Goal: Transaction & Acquisition: Purchase product/service

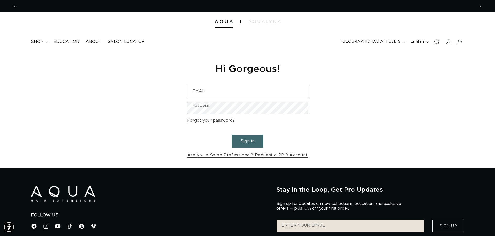
scroll to position [0, 916]
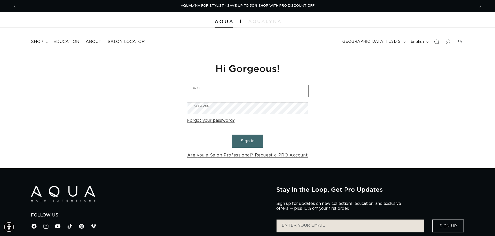
type input "barry@moxyspa.com"
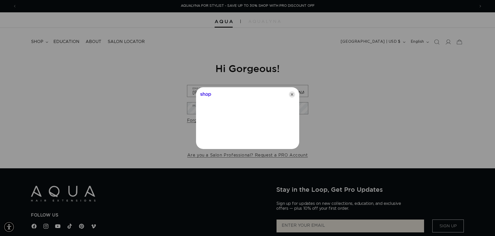
click at [289, 95] on icon "Close" at bounding box center [292, 95] width 6 height 6
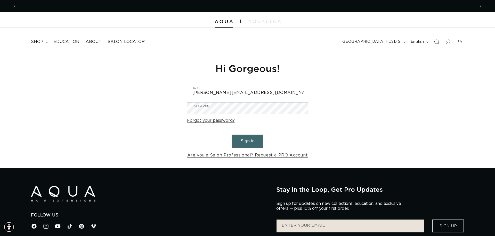
scroll to position [0, 0]
click at [251, 141] on button "Sign in" at bounding box center [247, 141] width 31 height 13
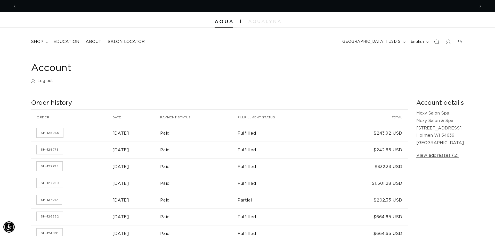
scroll to position [0, 458]
click at [42, 41] on span "shop" at bounding box center [37, 41] width 12 height 5
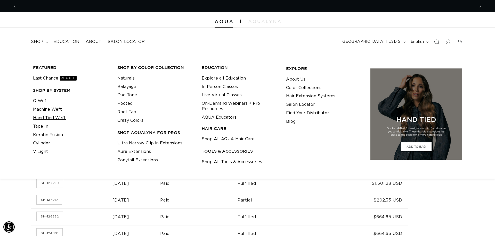
scroll to position [0, 916]
click at [36, 99] on link "Q Weft" at bounding box center [40, 101] width 15 height 9
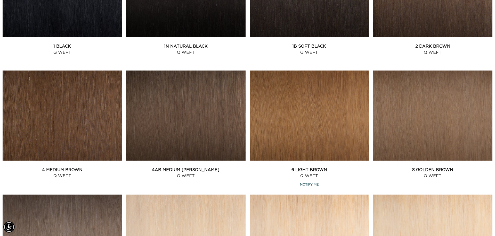
scroll to position [272, 0]
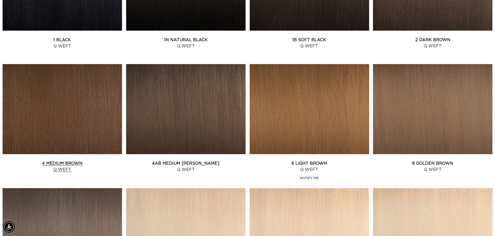
click at [72, 161] on link "4 Medium Brown Q Weft" at bounding box center [62, 167] width 119 height 12
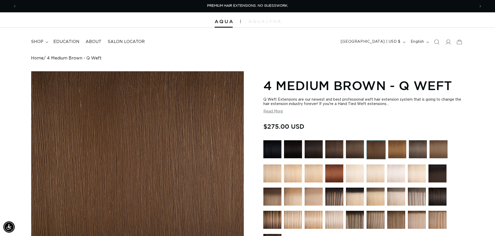
click at [373, 150] on img at bounding box center [375, 149] width 19 height 19
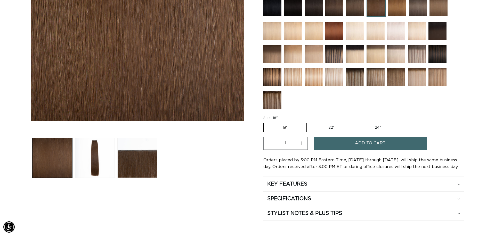
scroll to position [145, 0]
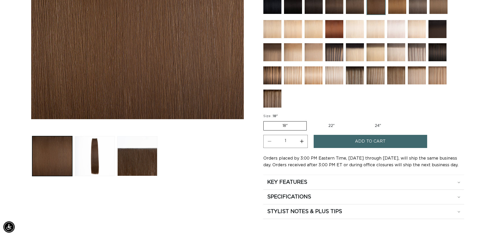
click at [288, 124] on label "18" Variant sold out or unavailable" at bounding box center [284, 125] width 43 height 9
click at [265, 121] on input "18" Variant sold out or unavailable" at bounding box center [264, 120] width 0 height 0
click at [301, 141] on button "Increase quantity for 4 Medium Brown - Q Weft" at bounding box center [302, 141] width 12 height 13
type input "2"
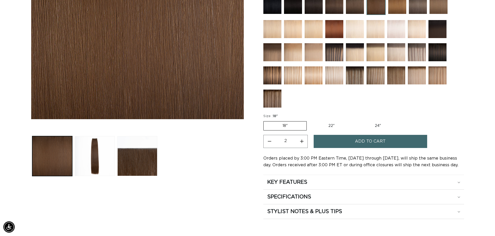
scroll to position [0, 0]
click at [377, 142] on span "Add to cart" at bounding box center [370, 141] width 31 height 13
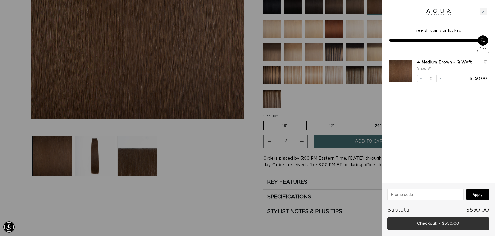
scroll to position [0, 916]
click at [434, 223] on link "Checkout • $550.00" at bounding box center [438, 224] width 102 height 13
